Goal: Contribute content: Add original content to the website for others to see

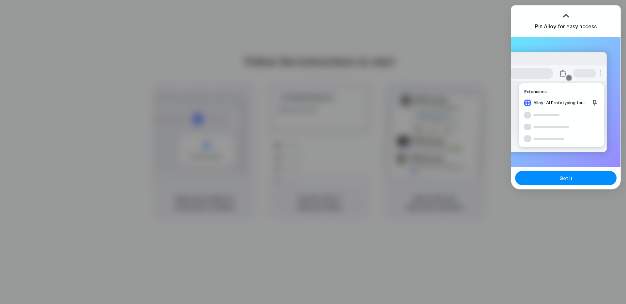
click at [394, 26] on div at bounding box center [313, 152] width 626 height 304
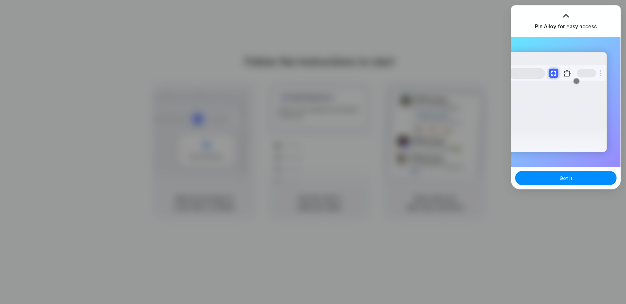
click at [567, 17] on div at bounding box center [566, 16] width 10 height 10
click at [567, 12] on div at bounding box center [566, 16] width 10 height 10
click at [554, 186] on div "Got it" at bounding box center [565, 178] width 109 height 22
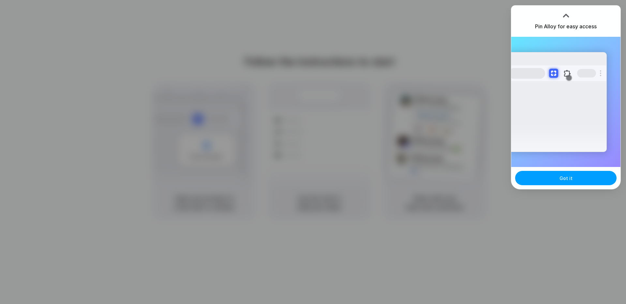
click at [555, 182] on button "Got it" at bounding box center [565, 178] width 101 height 14
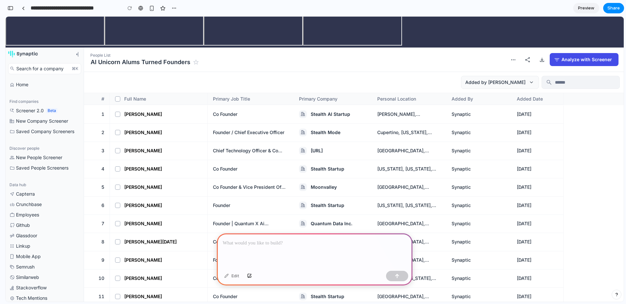
scroll to position [52, 0]
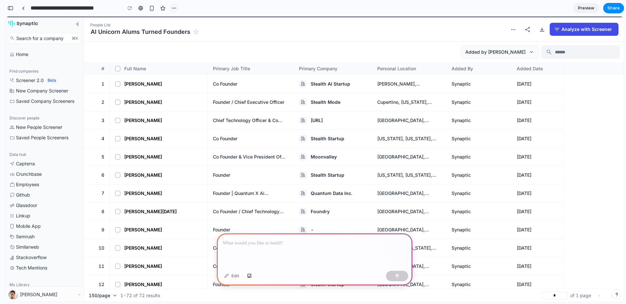
click at [171, 9] on button "button" at bounding box center [174, 8] width 10 height 10
click at [191, 140] on div "Duplicate Delete" at bounding box center [313, 152] width 626 height 304
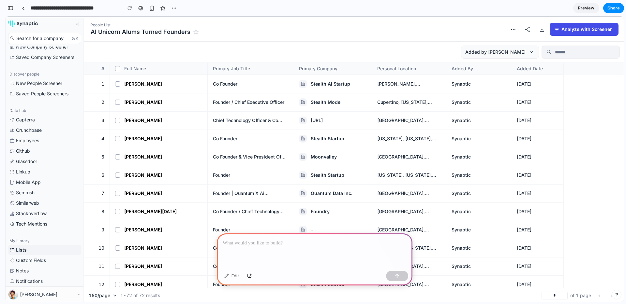
scroll to position [0, 0]
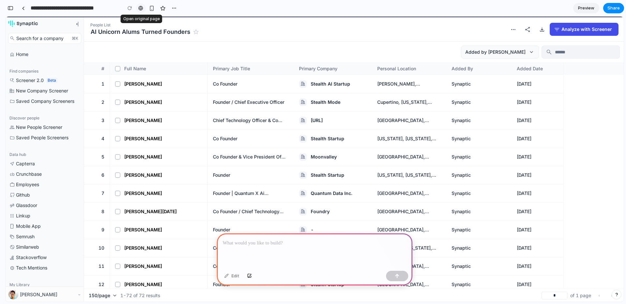
click at [142, 7] on div at bounding box center [140, 8] width 5 height 5
click at [301, 240] on p at bounding box center [315, 244] width 184 height 8
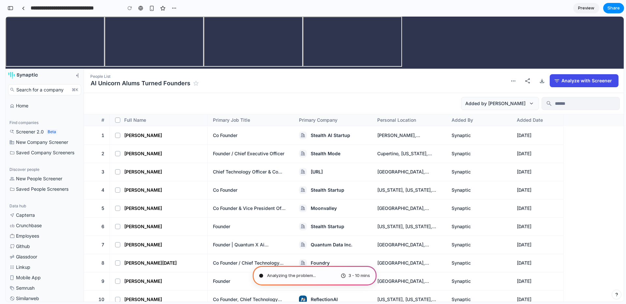
click at [473, 53] on body "Shift + / Search for a company ⌘K Home Find companies Screener 2.0 Beta New Com…" at bounding box center [315, 160] width 618 height 286
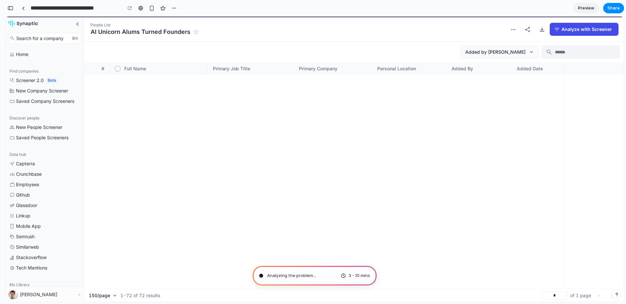
scroll to position [0, 0]
click at [35, 229] on div "Mobile App" at bounding box center [44, 226] width 73 height 10
click at [58, 131] on div "New People Screener" at bounding box center [44, 127] width 73 height 10
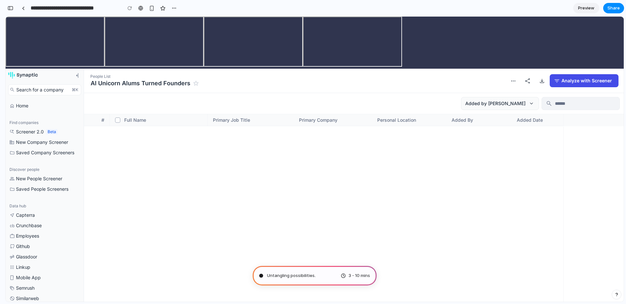
click at [578, 5] on link "Preview" at bounding box center [586, 8] width 26 height 10
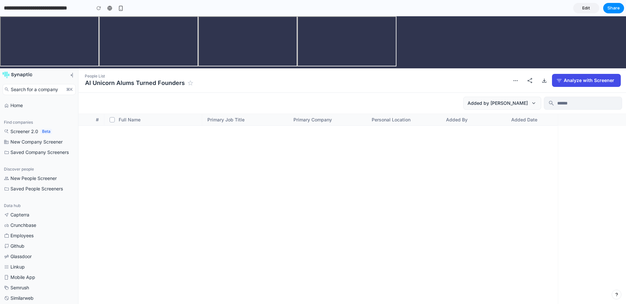
click at [578, 6] on link "Edit" at bounding box center [586, 8] width 26 height 10
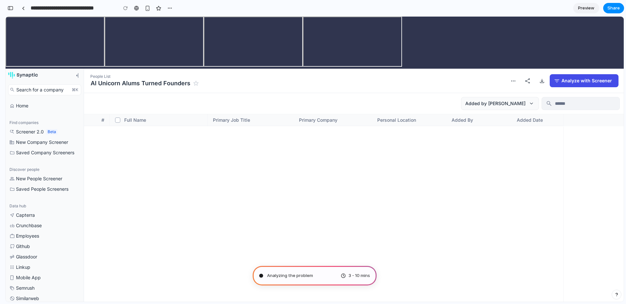
scroll to position [691, 0]
type input "**********"
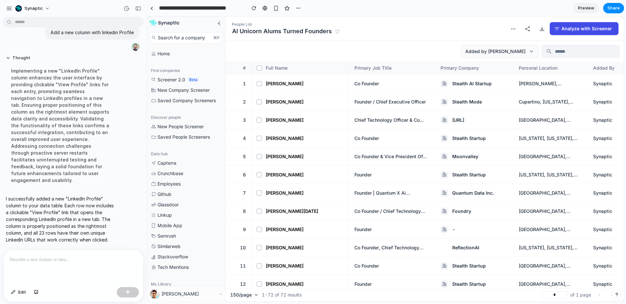
scroll to position [0, 133]
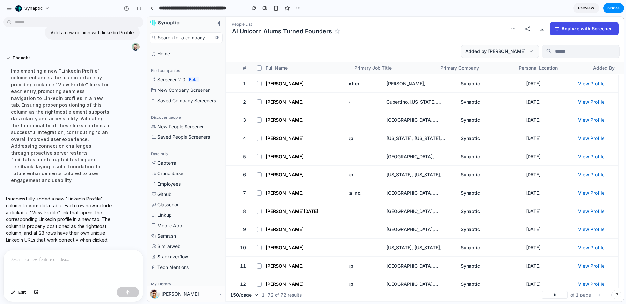
click at [594, 82] on link "View Profile" at bounding box center [595, 84] width 35 height 7
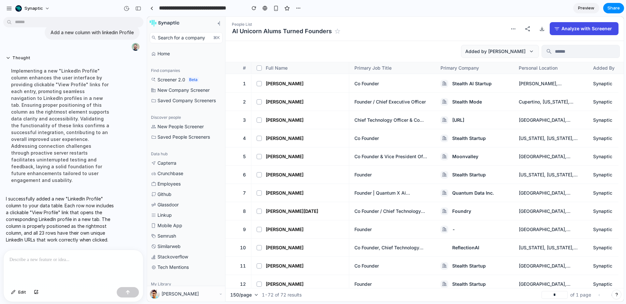
scroll to position [37, 0]
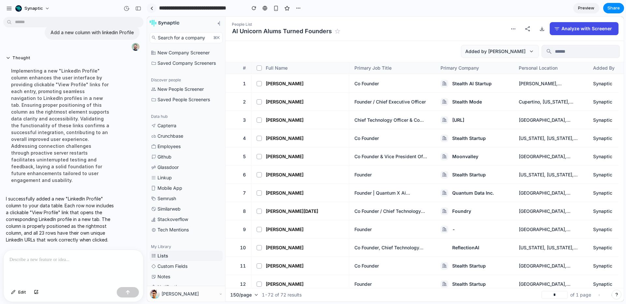
click at [152, 4] on link at bounding box center [152, 8] width 10 height 10
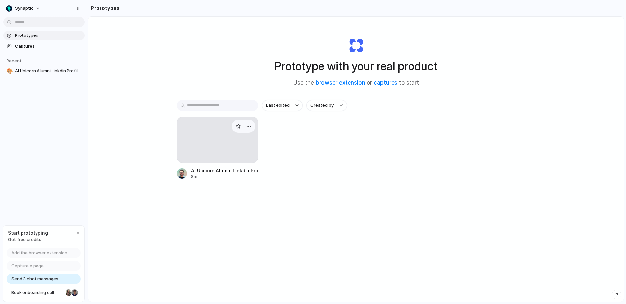
click at [208, 136] on div at bounding box center [217, 140] width 81 height 46
